Goal: Task Accomplishment & Management: Manage account settings

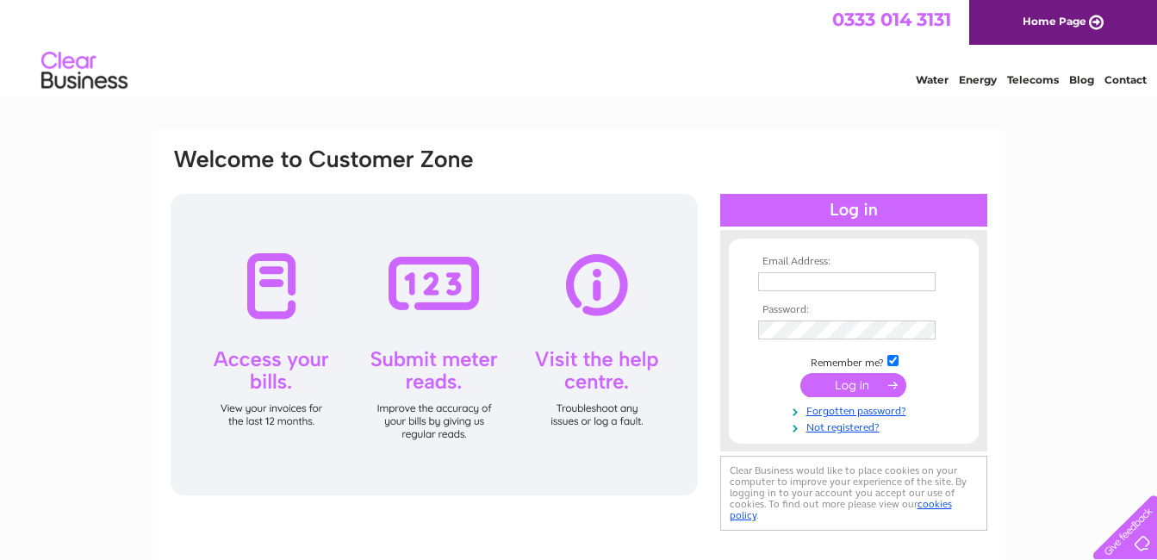
type input "[PERSON_NAME][EMAIL_ADDRESS][PERSON_NAME][DOMAIN_NAME]"
click at [838, 385] on input "submit" at bounding box center [854, 385] width 106 height 24
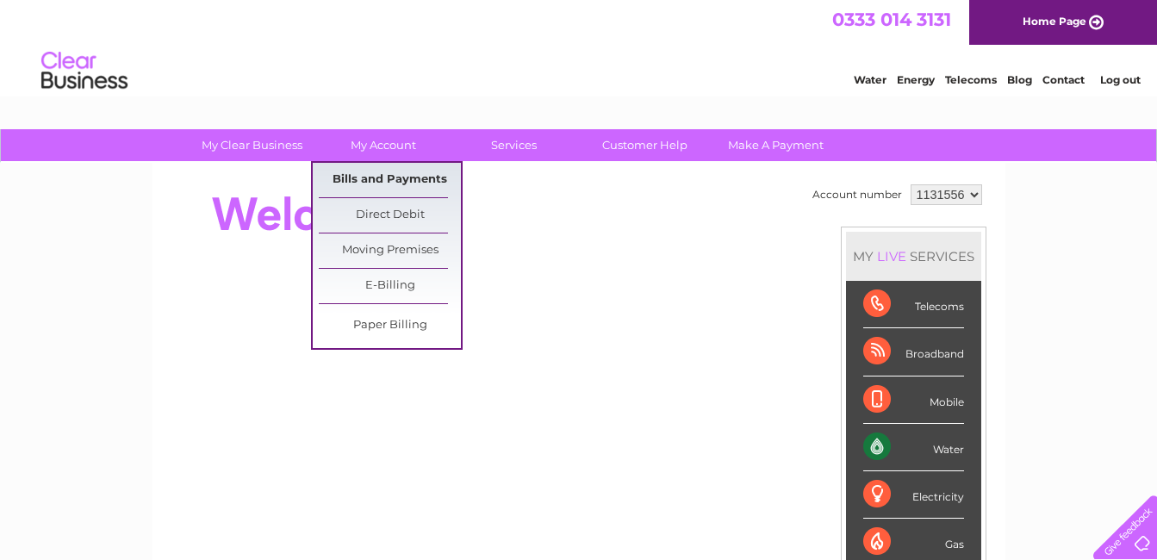
click at [391, 185] on link "Bills and Payments" at bounding box center [390, 180] width 142 height 34
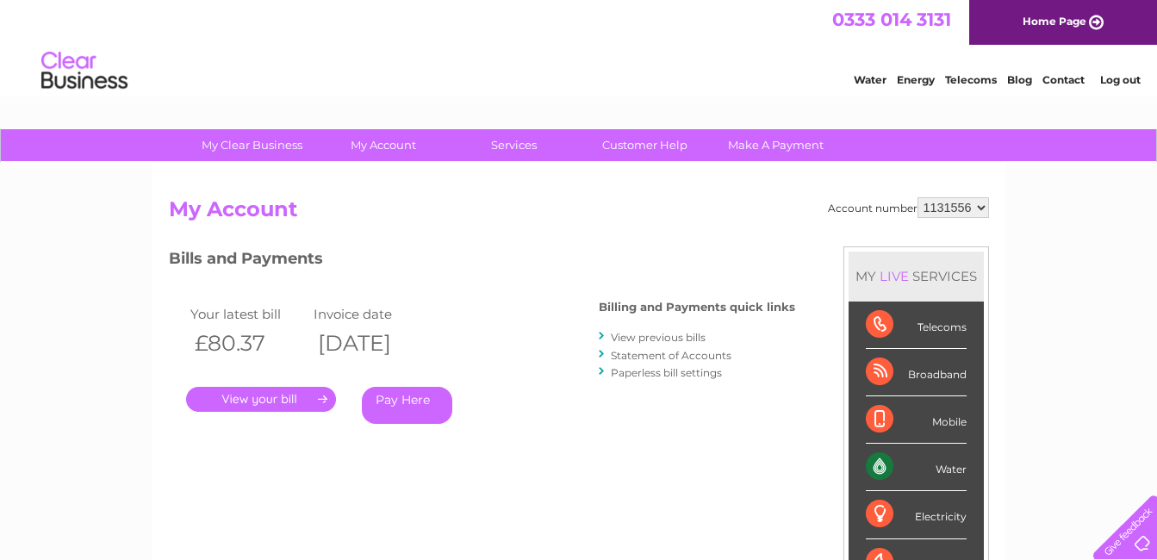
click at [288, 395] on link "." at bounding box center [261, 399] width 150 height 25
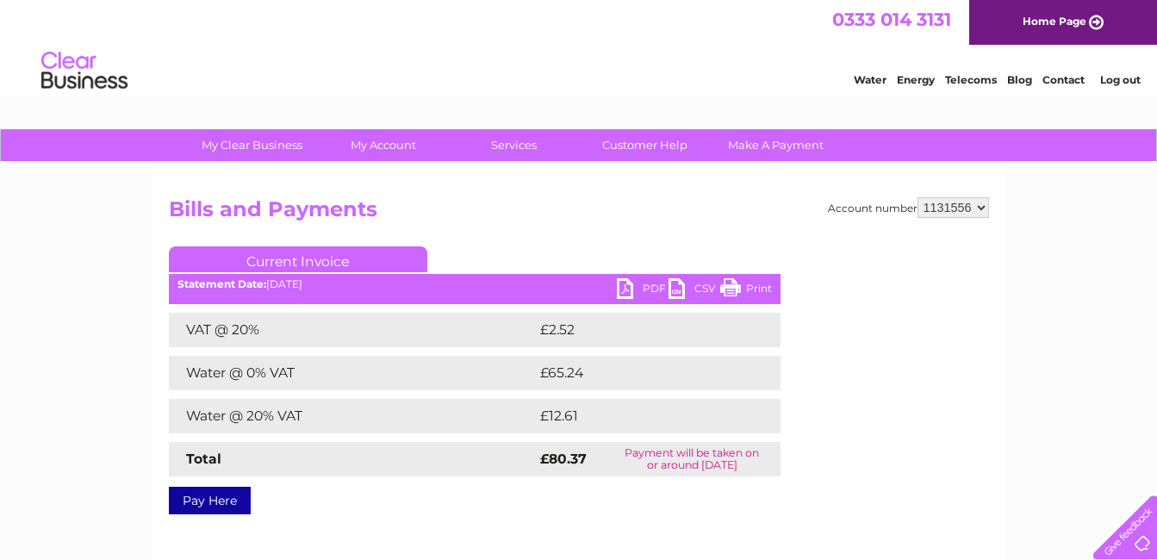
click at [638, 290] on link "PDF" at bounding box center [643, 290] width 52 height 25
click at [625, 44] on div "0333 014 3131 Home Page" at bounding box center [578, 22] width 1157 height 45
